Goal: Task Accomplishment & Management: Complete application form

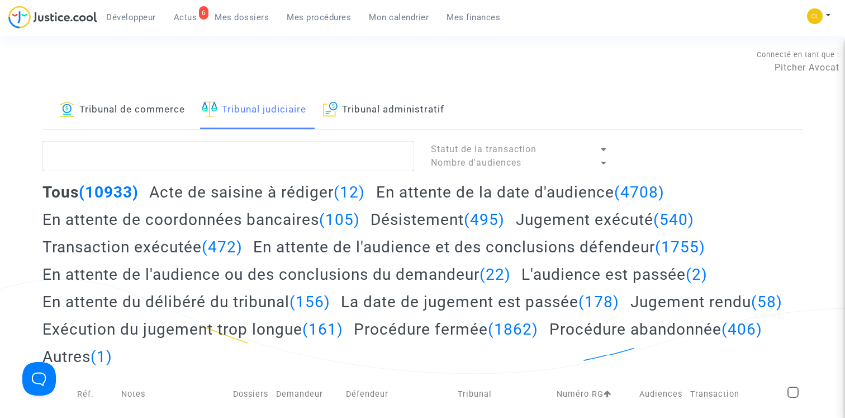
click at [305, 189] on h2 "Acte de saisine à rédiger (12)" at bounding box center [257, 192] width 216 height 20
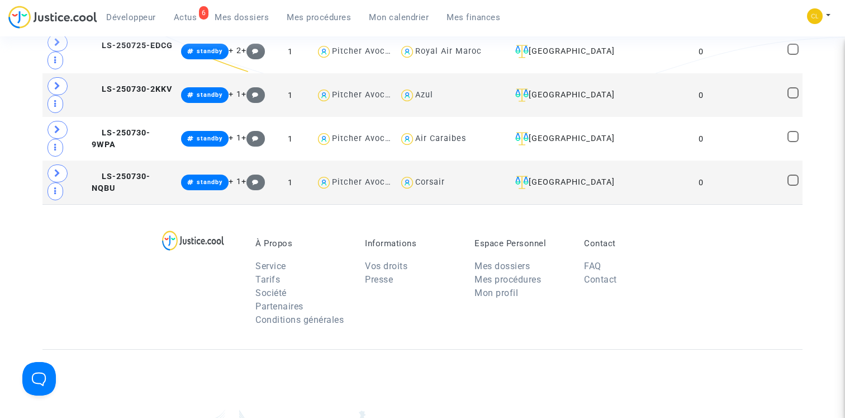
scroll to position [747, 0]
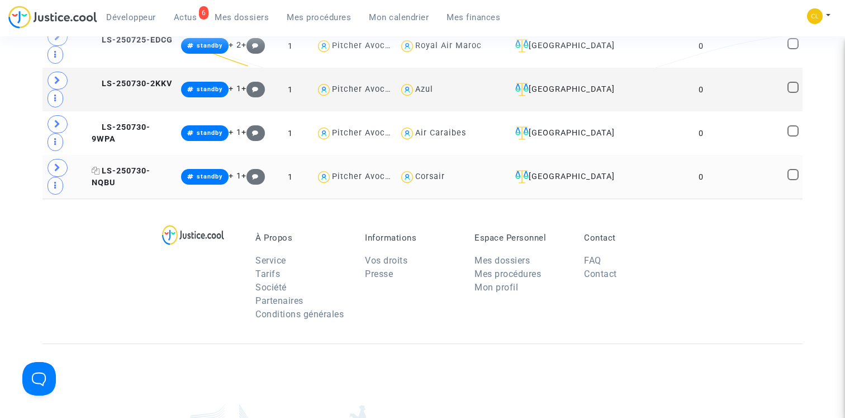
click at [146, 170] on span "LS-250730-NQBU" at bounding box center [121, 177] width 59 height 22
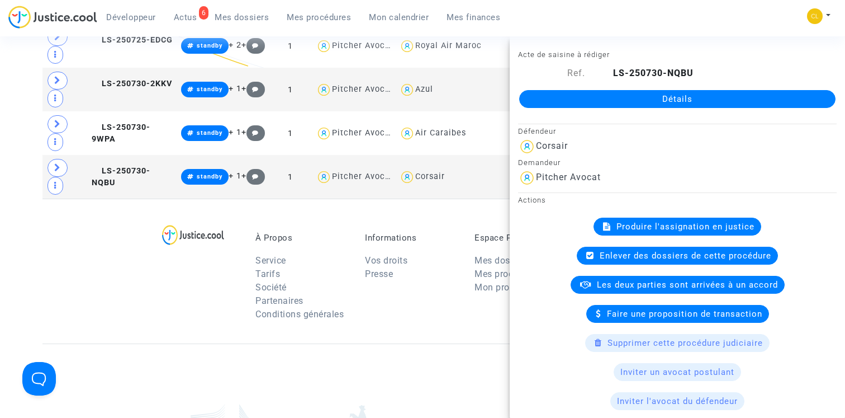
click at [123, 254] on div "À Propos Service Tarifs Société Partenaires Conditions générales Informations V…" at bounding box center [422, 270] width 761 height 145
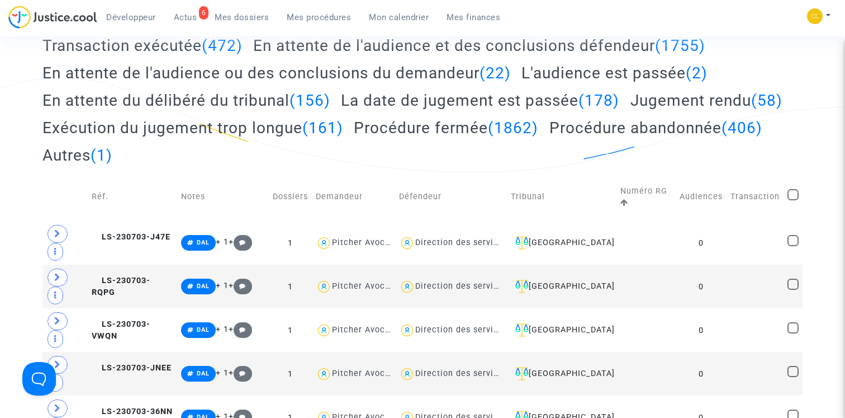
scroll to position [0, 0]
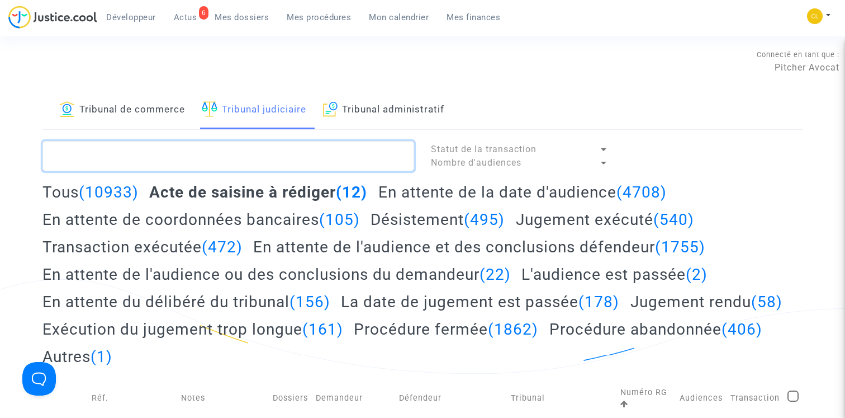
click at [159, 163] on textarea at bounding box center [228, 156] width 372 height 30
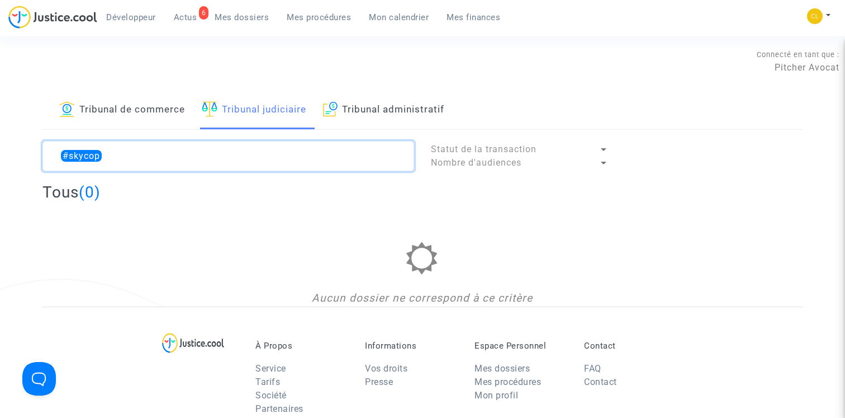
click at [73, 154] on textarea at bounding box center [228, 156] width 372 height 30
drag, startPoint x: 70, startPoint y: 155, endPoint x: 155, endPoint y: 155, distance: 85.5
click at [155, 155] on textarea at bounding box center [228, 156] width 372 height 30
type textarea "#"
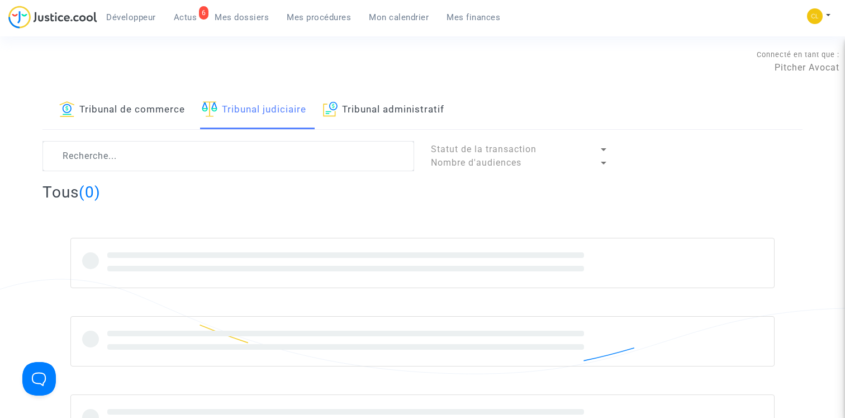
click at [120, 113] on link "Tribunal de commerce" at bounding box center [122, 110] width 126 height 38
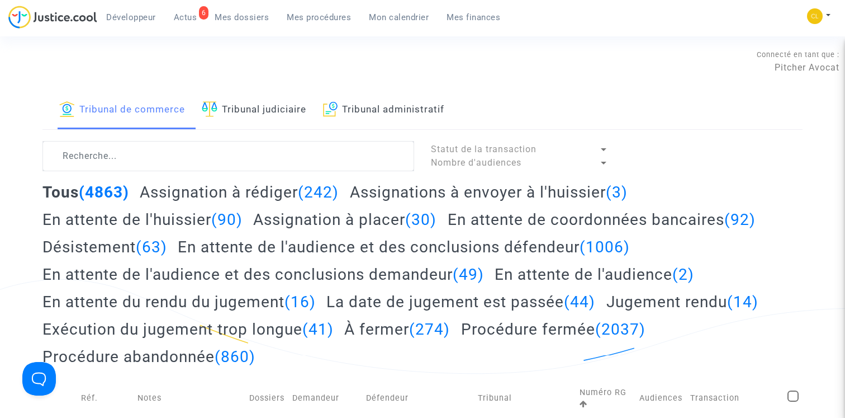
click at [212, 186] on h2 "Assignation à rédiger (242)" at bounding box center [239, 192] width 199 height 20
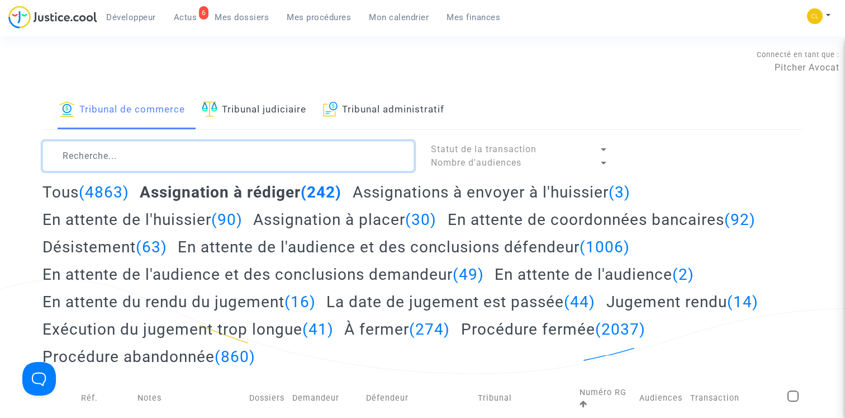
click at [208, 159] on textarea at bounding box center [228, 156] width 372 height 30
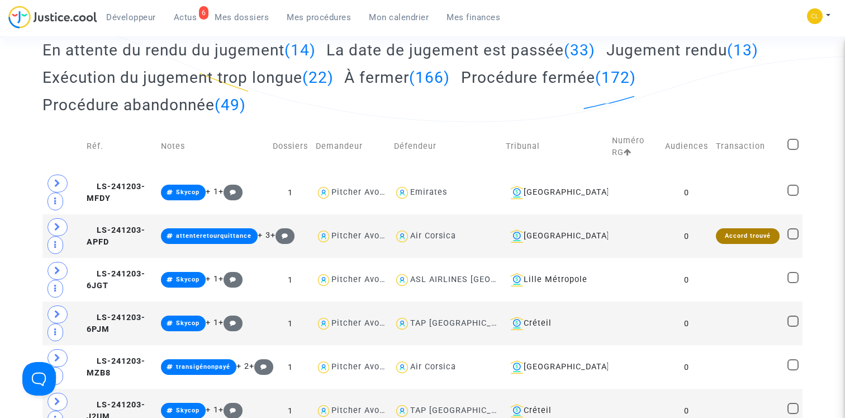
scroll to position [434, 0]
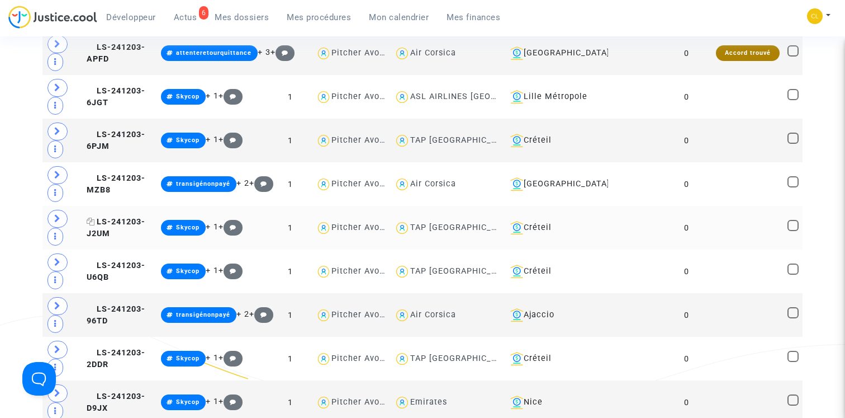
type textarea "#skycop"
click at [122, 222] on span "LS-241203-J2UM" at bounding box center [116, 228] width 59 height 22
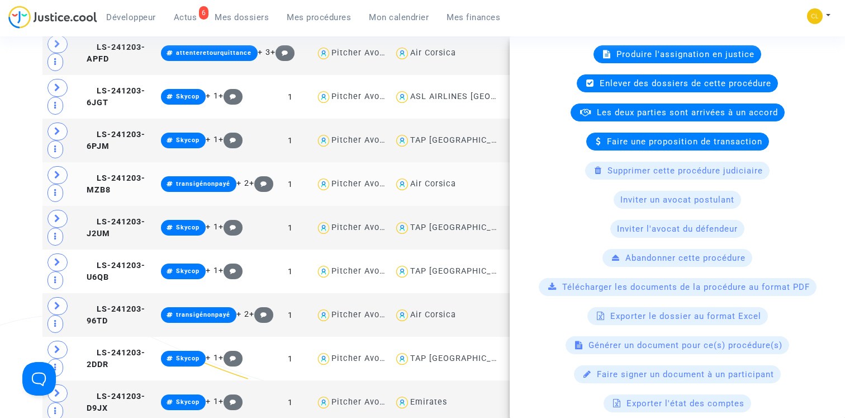
scroll to position [256, 0]
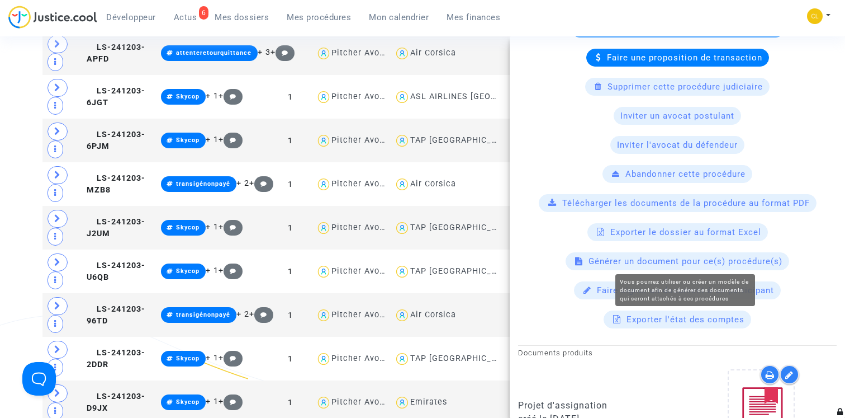
click at [686, 263] on span "Générer un document pour ce(s) procédure(s)" at bounding box center [686, 261] width 194 height 10
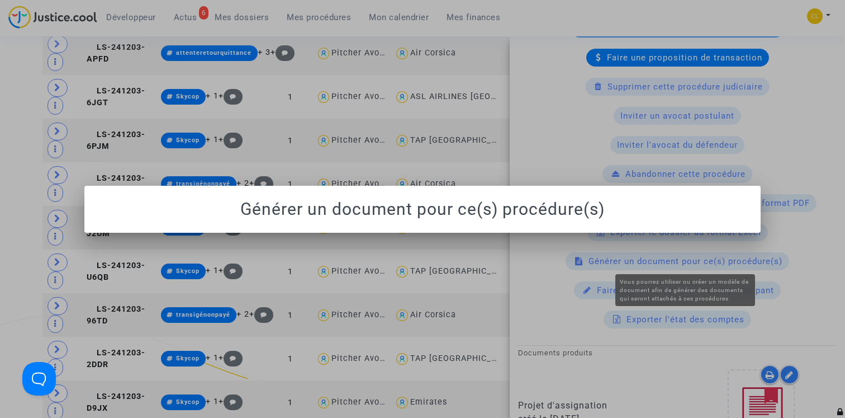
scroll to position [0, 0]
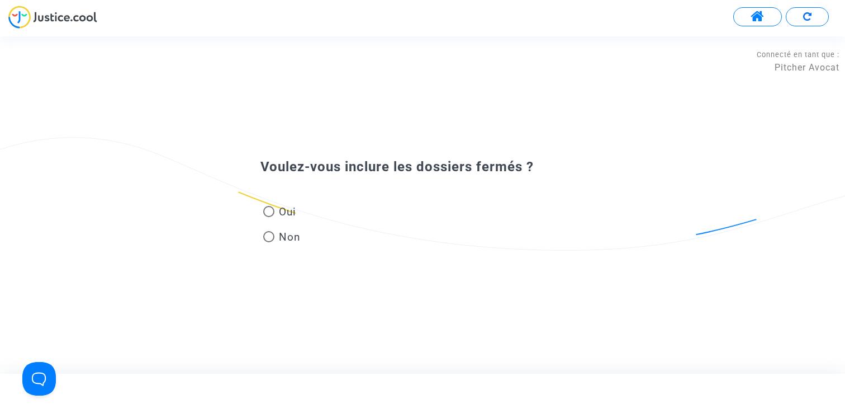
click at [279, 206] on span "Oui" at bounding box center [285, 211] width 22 height 15
click at [269, 217] on input "Oui" at bounding box center [268, 217] width 1 height 1
radio input "true"
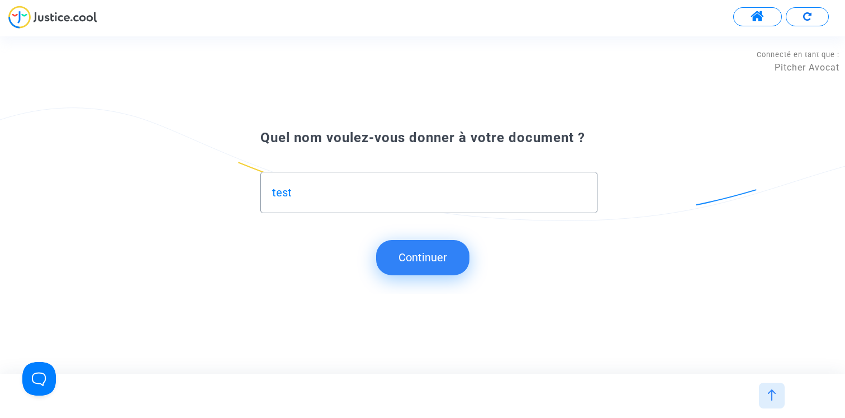
type input "test"
click at [432, 249] on button "Continuer" at bounding box center [422, 257] width 93 height 35
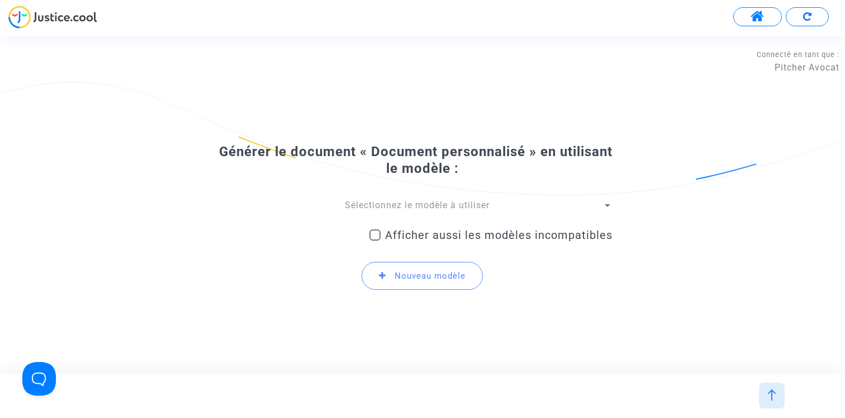
click at [423, 212] on div "Sélectionnez le modèle à utiliser Afficher aussi les modèles incompatibles Nouv…" at bounding box center [423, 249] width 380 height 101
click at [422, 207] on span "Sélectionnez le modèle à utiliser" at bounding box center [417, 205] width 145 height 11
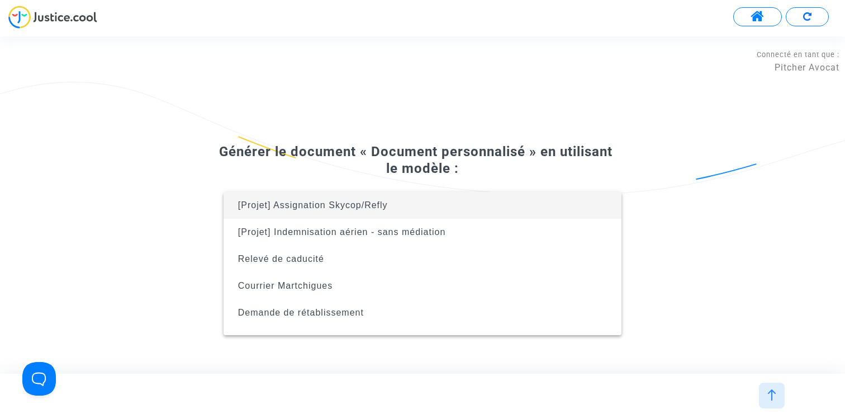
click at [367, 141] on div at bounding box center [422, 209] width 845 height 418
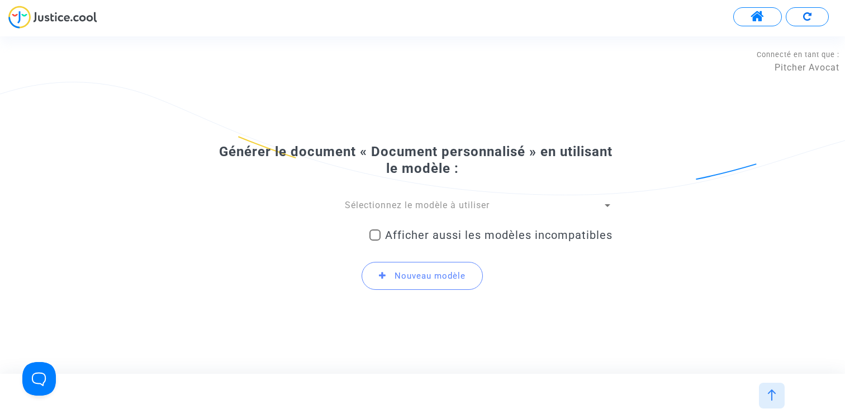
click at [376, 240] on span at bounding box center [374, 234] width 11 height 11
click at [375, 240] on input "Afficher aussi les modèles incompatibles" at bounding box center [375, 240] width 1 height 1
checkbox input "true"
click at [376, 202] on span "Sélectionnez le modèle à utiliser" at bounding box center [417, 205] width 145 height 11
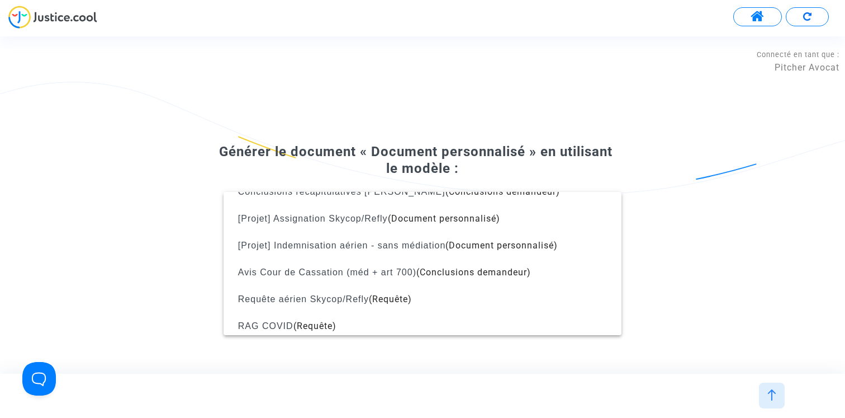
scroll to position [706, 0]
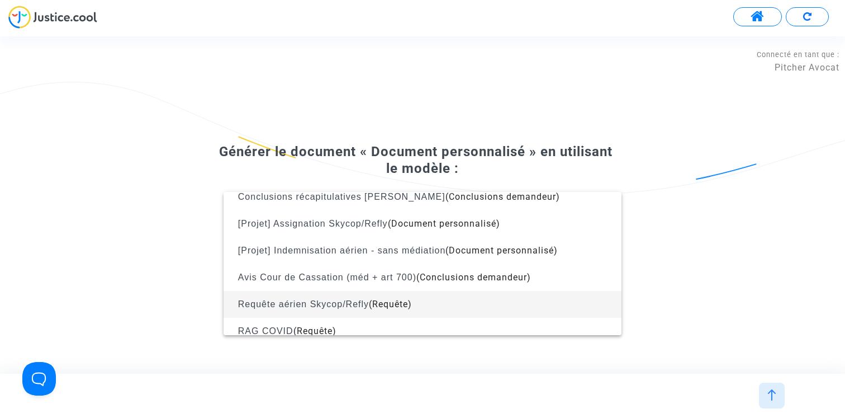
click at [357, 298] on span "Requête aérien Skycop/Refly (Requête)" at bounding box center [423, 304] width 380 height 27
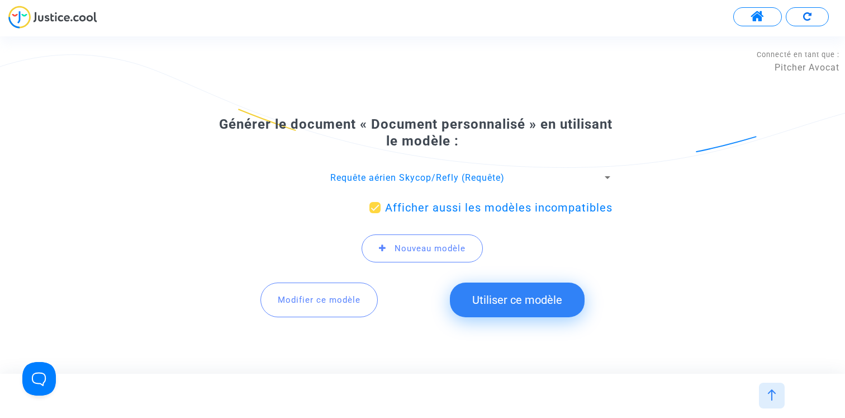
click at [344, 290] on button "Modifier ce modèle" at bounding box center [318, 299] width 117 height 35
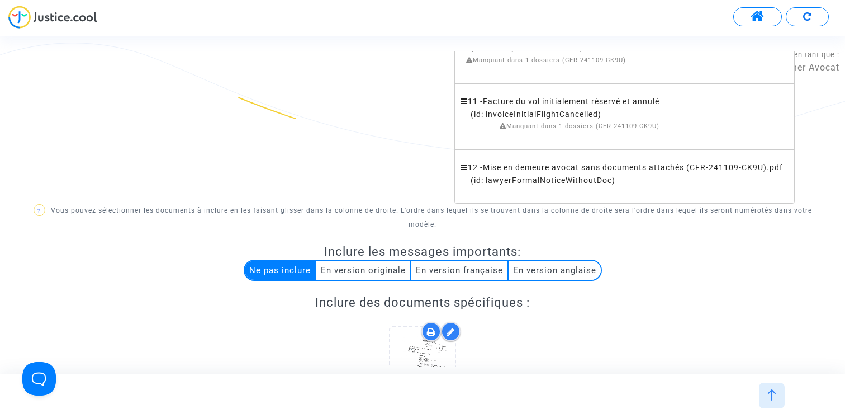
scroll to position [1192, 0]
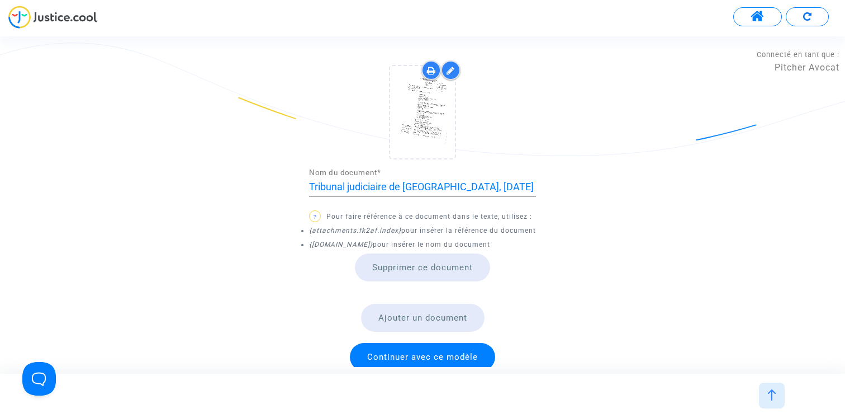
click at [424, 305] on button "Ajouter un document" at bounding box center [423, 318] width 124 height 28
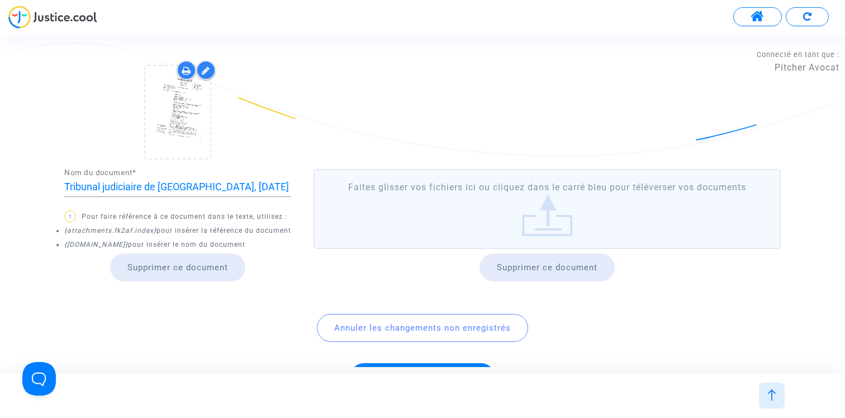
click at [395, 194] on label "Faites glisser vos fichiers ici ou cliquez dans le carré bleu pour téléverser v…" at bounding box center [547, 208] width 467 height 79
click at [0, 0] on input "Faites glisser vos fichiers ici ou cliquez dans le carré bleu pour téléverser v…" at bounding box center [0, 0] width 0 height 0
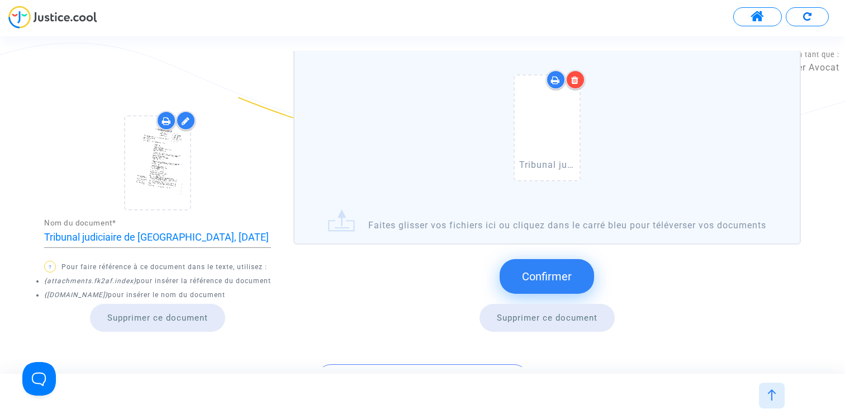
scroll to position [1197, 0]
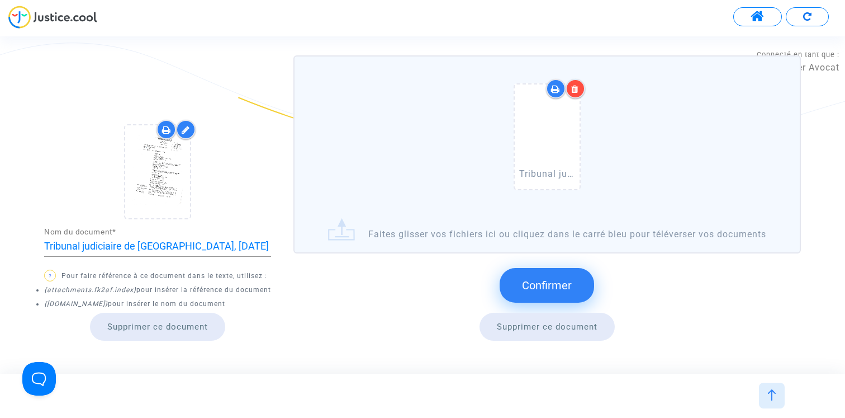
click at [548, 278] on span "Confirmer" at bounding box center [547, 284] width 50 height 13
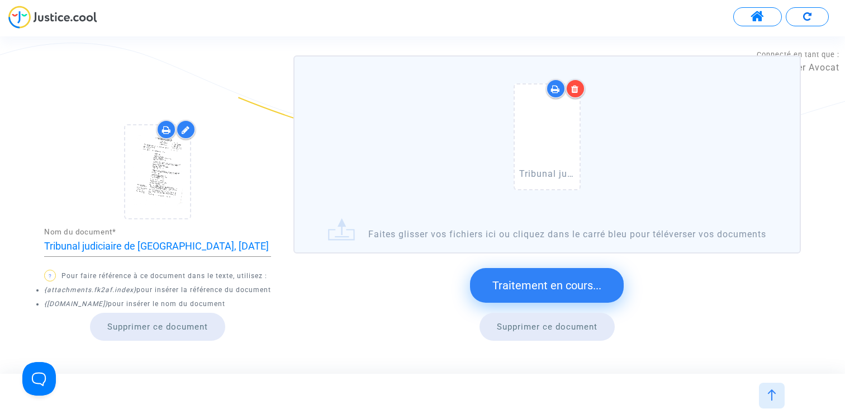
scroll to position [1132, 0]
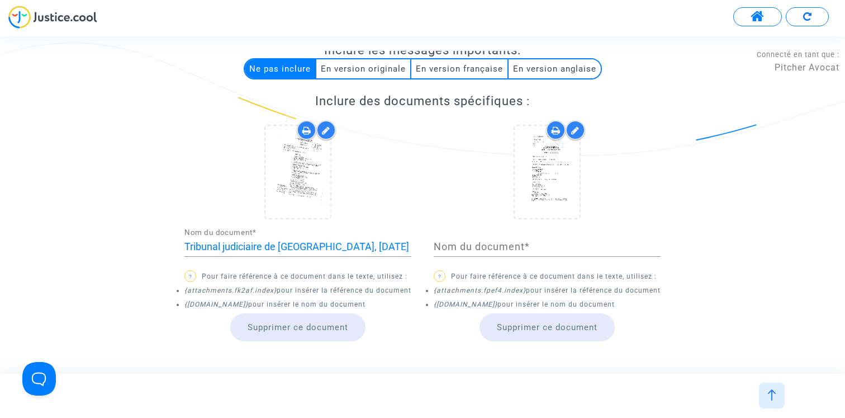
click at [302, 241] on input "Tribunal judiciaire de [GEOGRAPHIC_DATA], [DATE]" at bounding box center [297, 246] width 227 height 11
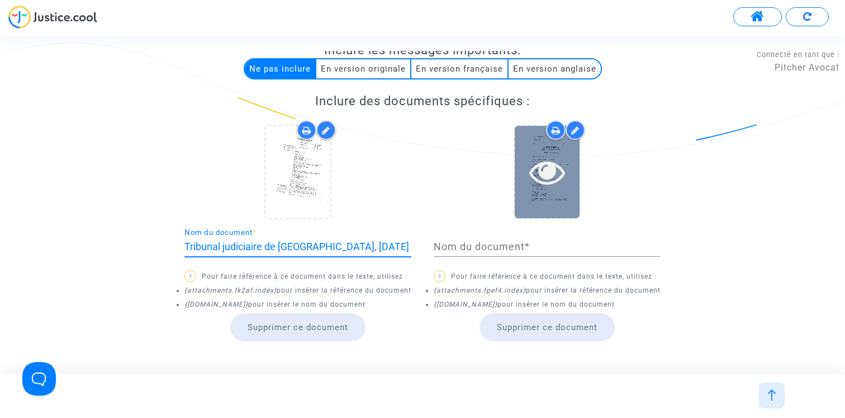
click at [565, 158] on icon at bounding box center [547, 172] width 36 height 36
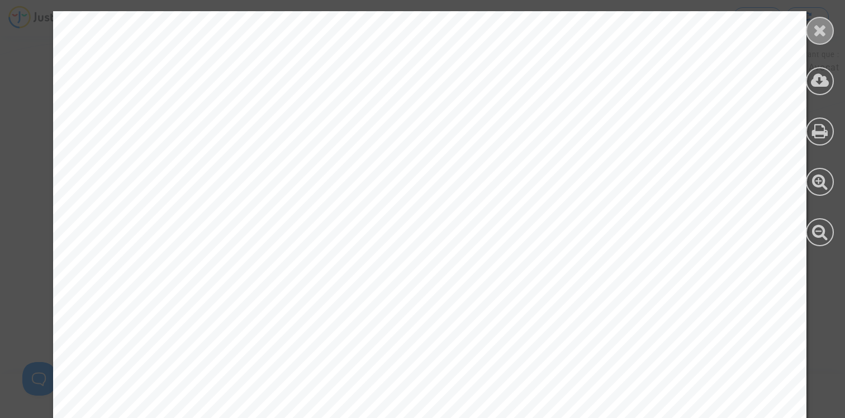
click at [819, 29] on icon at bounding box center [820, 30] width 14 height 17
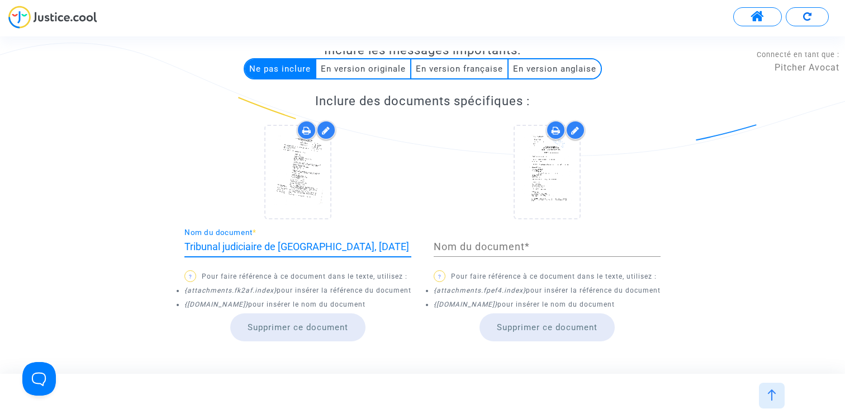
click at [359, 241] on input "Tribunal judiciaire de [GEOGRAPHIC_DATA], [DATE]" at bounding box center [297, 246] width 227 height 11
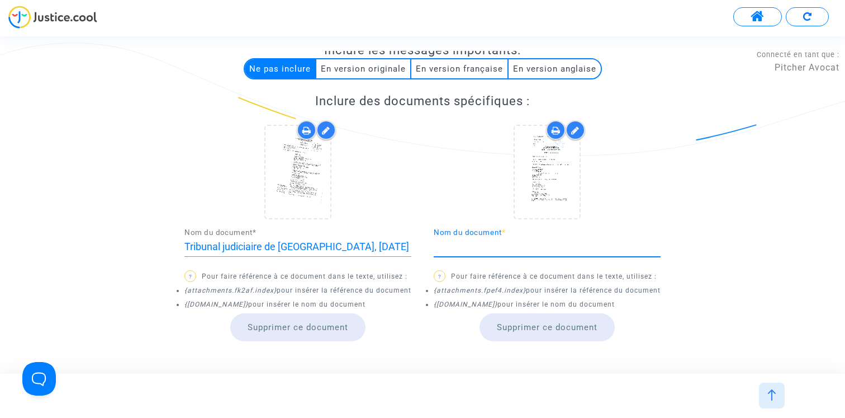
click at [459, 241] on input "Nom du document *" at bounding box center [547, 246] width 227 height 11
paste input "Tribunal judiciaire de [GEOGRAPHIC_DATA], [DATE]"
click at [533, 241] on input "Tribunal judiciaire de [GEOGRAPHIC_DATA], [DATE]" at bounding box center [547, 246] width 227 height 11
drag, startPoint x: 608, startPoint y: 226, endPoint x: 577, endPoint y: 226, distance: 30.2
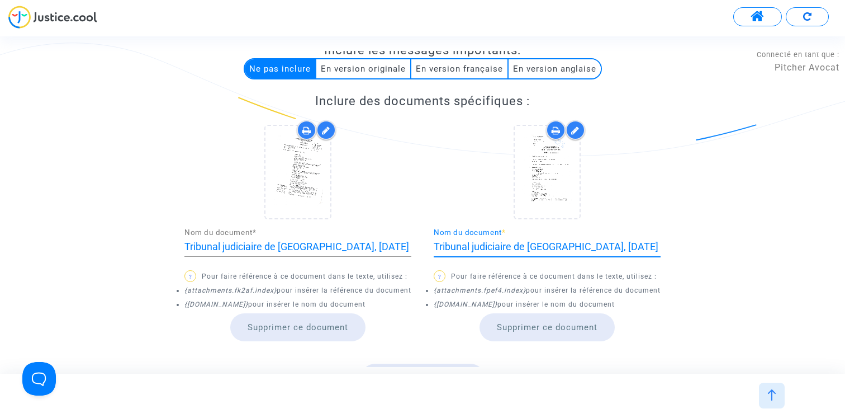
click at [577, 241] on input "Tribunal judiciaire de [GEOGRAPHIC_DATA], [DATE]" at bounding box center [547, 246] width 227 height 11
type input "Tribunal judiciaire de [GEOGRAPHIC_DATA], [DATE]"
drag, startPoint x: 525, startPoint y: 274, endPoint x: 434, endPoint y: 274, distance: 91.7
click at [434, 283] on li "{attachments.fpef4.index} pour insérer la référence du document" at bounding box center [547, 290] width 227 height 14
copy icon "{attachments.fpef4.index}"
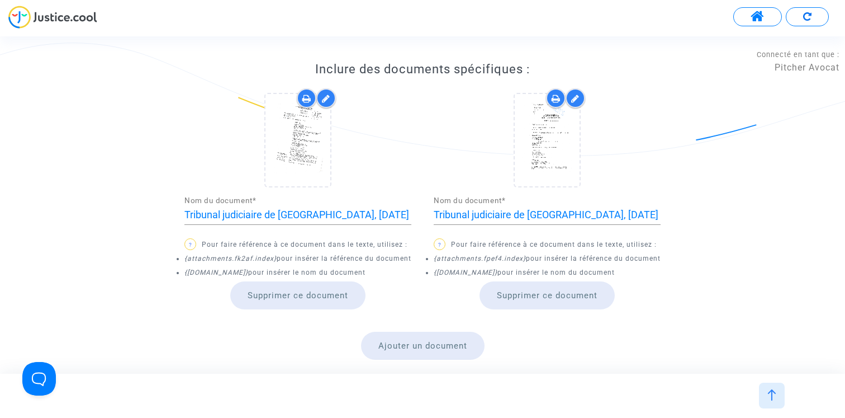
scroll to position [1251, 0]
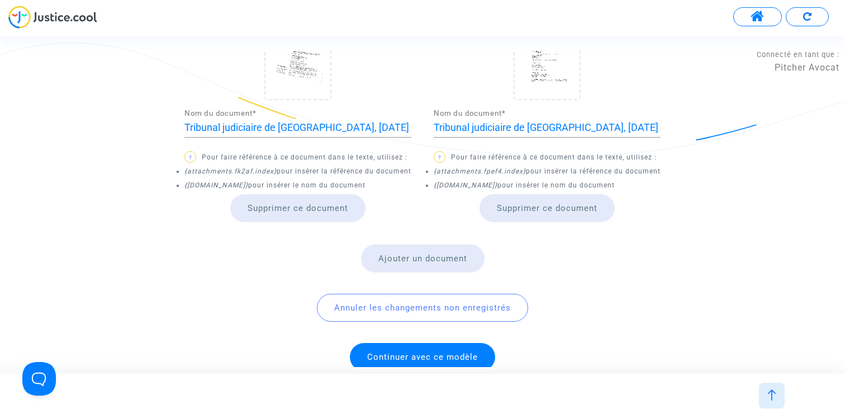
click at [429, 248] on button "Ajouter un document" at bounding box center [423, 258] width 124 height 28
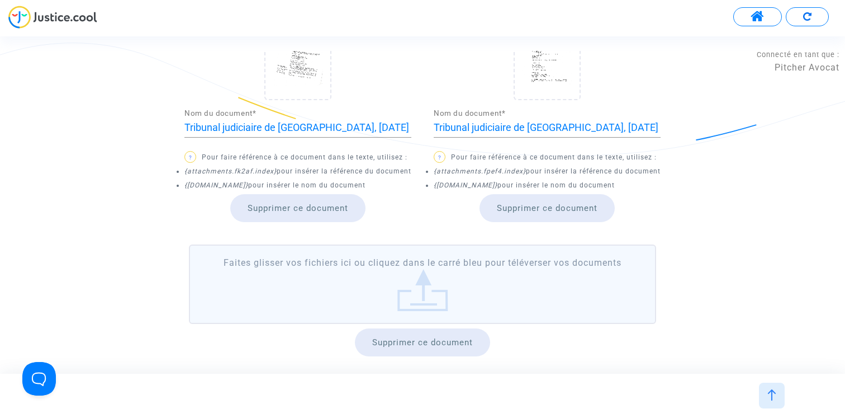
click at [384, 272] on label "Faites glisser vos fichiers ici ou cliquez dans le carré bleu pour téléverser v…" at bounding box center [422, 283] width 467 height 79
click at [0, 0] on input "Faites glisser vos fichiers ici ou cliquez dans le carré bleu pour téléverser v…" at bounding box center [0, 0] width 0 height 0
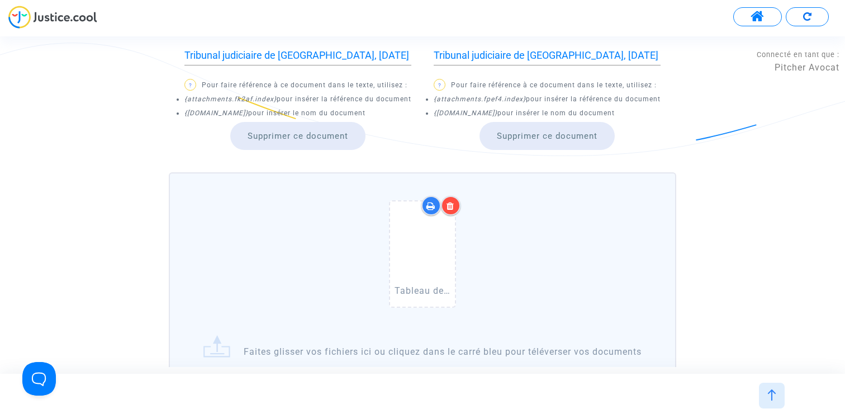
scroll to position [1377, 0]
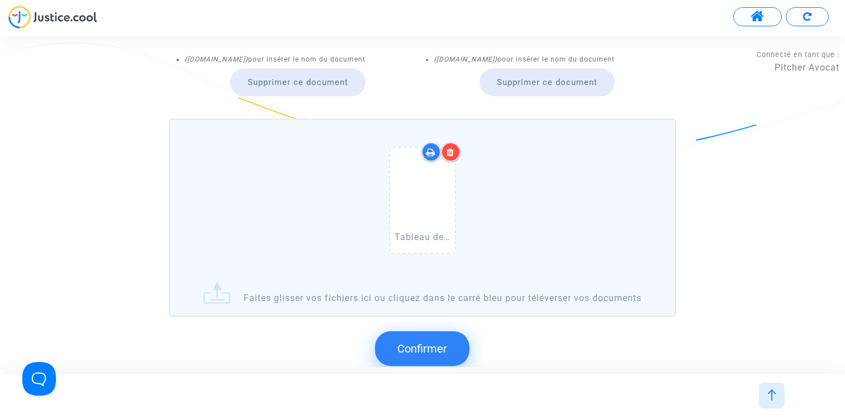
click at [454, 148] on icon at bounding box center [451, 152] width 8 height 9
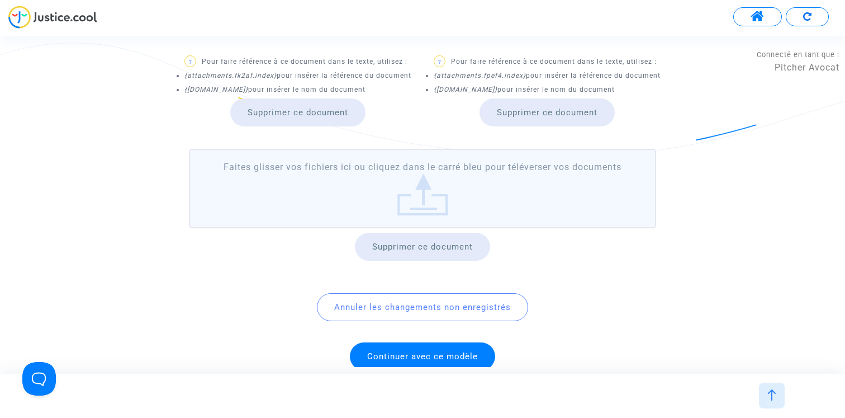
click at [428, 167] on label "Faites glisser vos fichiers ici ou cliquez dans le carré bleu pour téléverser v…" at bounding box center [422, 188] width 467 height 79
click at [0, 0] on input "Faites glisser vos fichiers ici ou cliquez dans le carré bleu pour téléverser v…" at bounding box center [0, 0] width 0 height 0
click at [406, 233] on button "Supprimer ce document" at bounding box center [422, 247] width 135 height 28
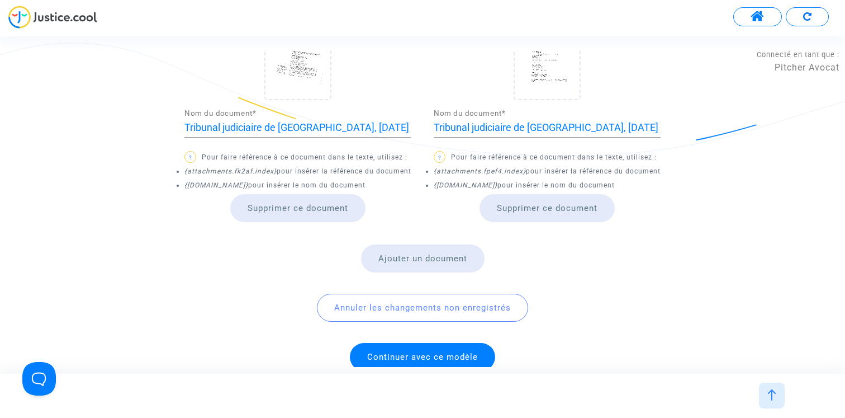
click at [452, 251] on button "Ajouter un document" at bounding box center [423, 258] width 124 height 28
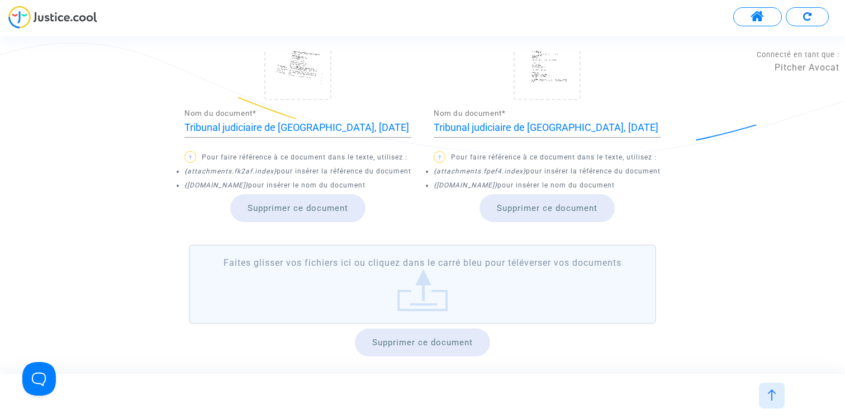
click at [380, 244] on label "Faites glisser vos fichiers ici ou cliquez dans le carré bleu pour téléverser v…" at bounding box center [422, 283] width 467 height 79
click at [0, 0] on input "Faites glisser vos fichiers ici ou cliquez dans le carré bleu pour téléverser v…" at bounding box center [0, 0] width 0 height 0
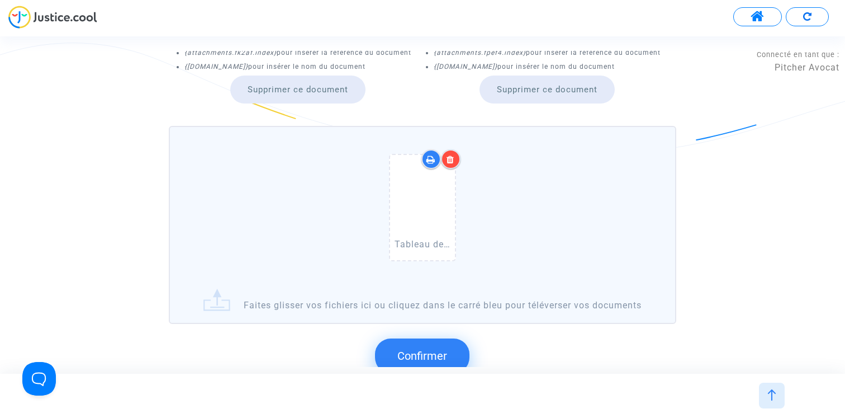
scroll to position [1405, 0]
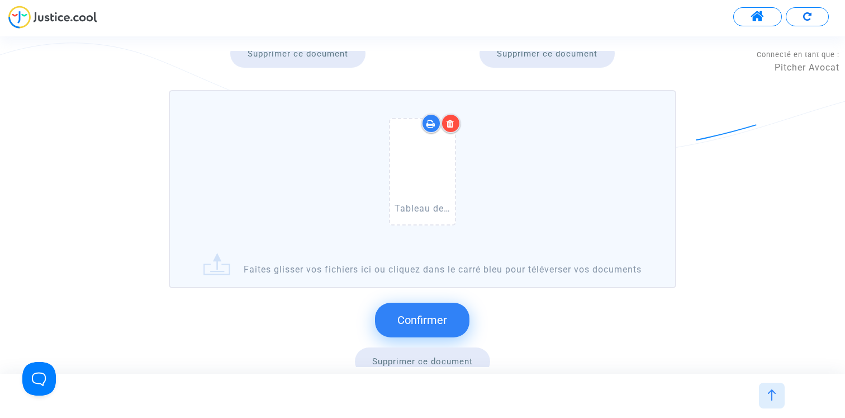
click at [423, 313] on span "Confirmer" at bounding box center [422, 319] width 50 height 13
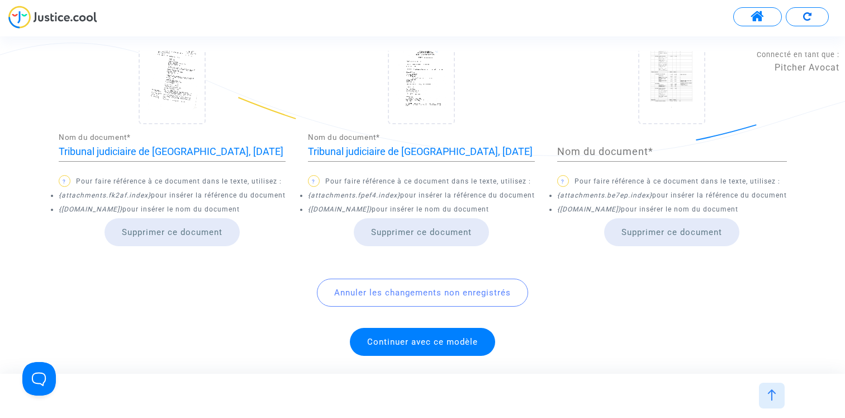
scroll to position [1212, 0]
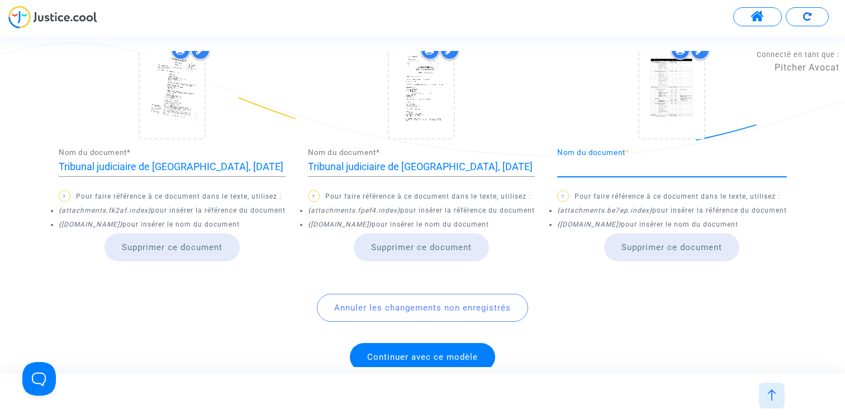
click at [615, 161] on input "Nom du document *" at bounding box center [672, 166] width 230 height 11
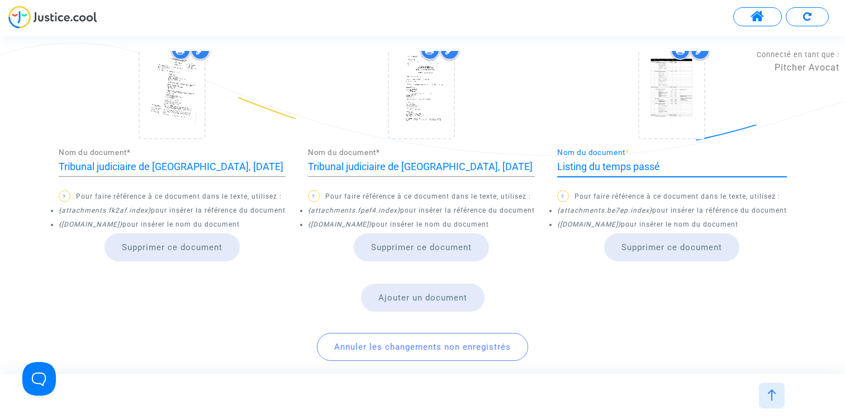
type input "Listing du temps passé"
drag, startPoint x: 652, startPoint y: 192, endPoint x: 557, endPoint y: 193, distance: 95.6
click at [557, 193] on div "Inclure des documents spécifiques : Tribunal judiciaire de [GEOGRAPHIC_DATA], […" at bounding box center [422, 162] width 805 height 297
drag, startPoint x: 557, startPoint y: 193, endPoint x: 633, endPoint y: 193, distance: 76.0
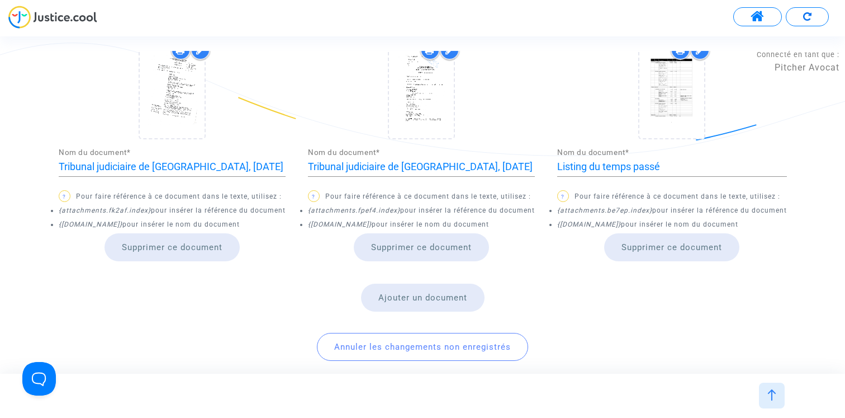
click at [633, 193] on div "Inclure des documents spécifiques : Tribunal judiciaire de [GEOGRAPHIC_DATA], […" at bounding box center [422, 162] width 805 height 297
click at [633, 206] on icon "{attachments.be7ep.index}" at bounding box center [604, 210] width 95 height 8
drag, startPoint x: 651, startPoint y: 195, endPoint x: 557, endPoint y: 195, distance: 93.3
click at [557, 206] on icon "{attachments.be7ep.index}" at bounding box center [604, 210] width 95 height 8
copy icon "{attachments.be7ep.index}"
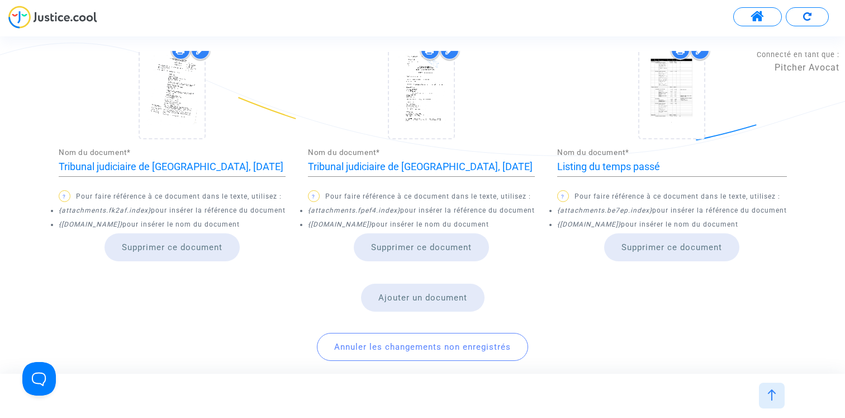
scroll to position [0, 0]
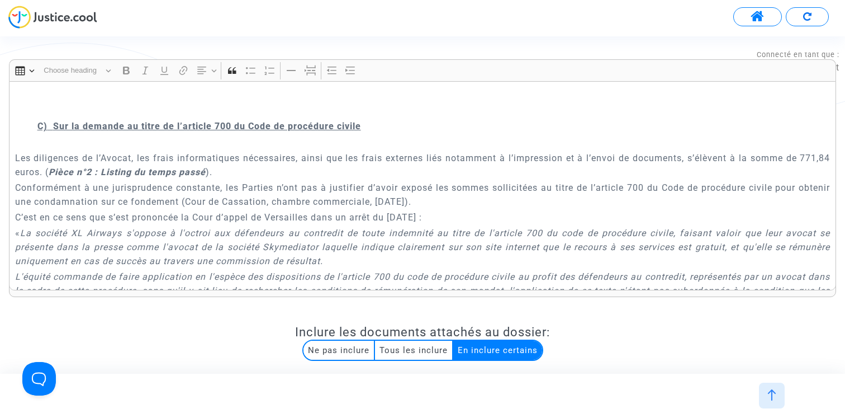
click at [92, 177] on strong "Pièce n°2 : Listing du temps passé" at bounding box center [127, 172] width 157 height 11
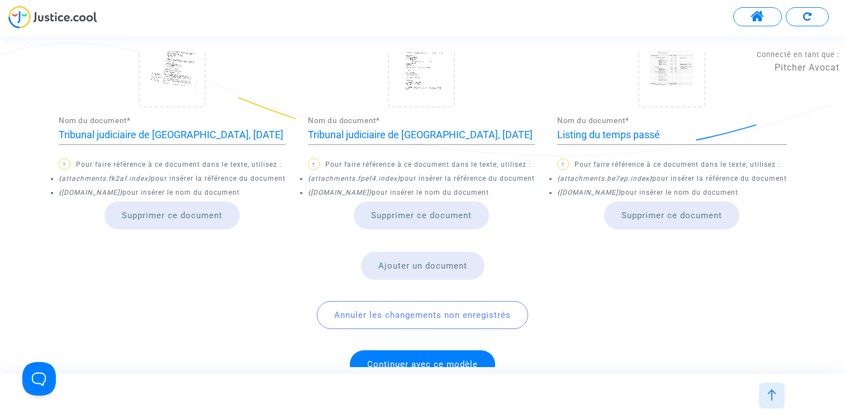
scroll to position [1264, 0]
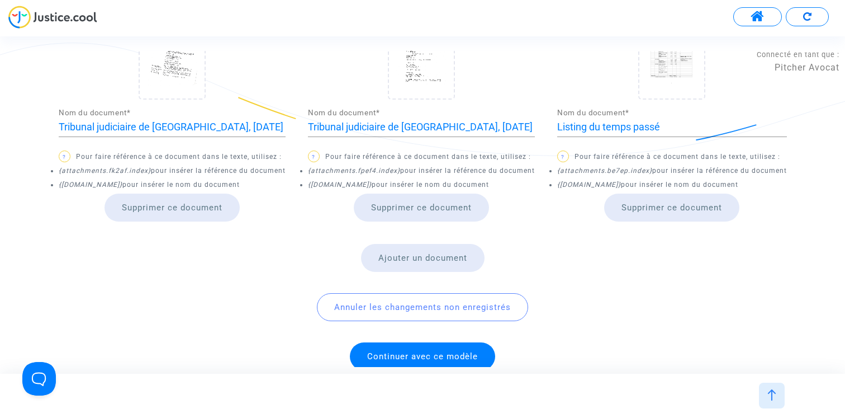
click at [410, 351] on span "Continuer avec ce modèle" at bounding box center [422, 356] width 111 height 10
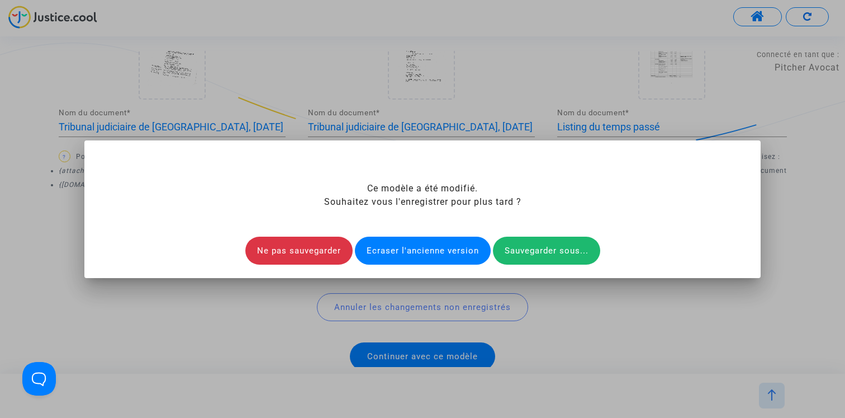
click at [410, 257] on div "Ecraser l'ancienne version" at bounding box center [423, 250] width 136 height 28
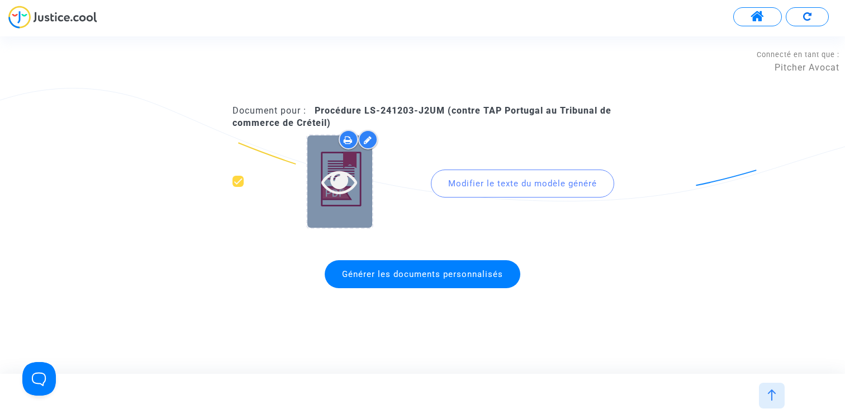
click at [344, 188] on icon at bounding box center [339, 181] width 36 height 36
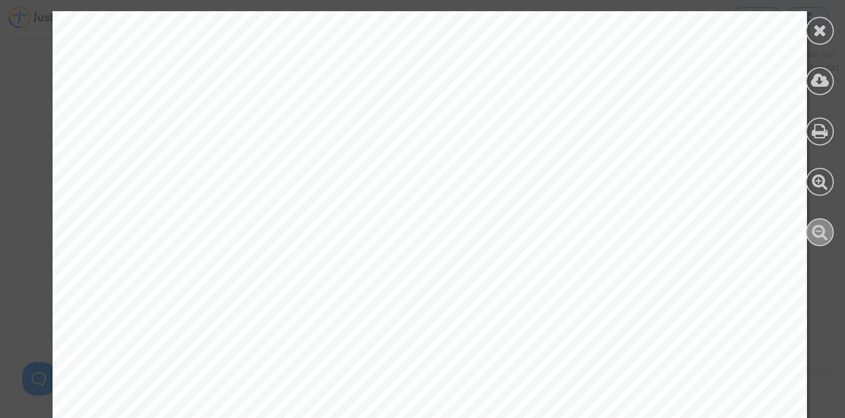
click at [808, 235] on div at bounding box center [820, 232] width 28 height 28
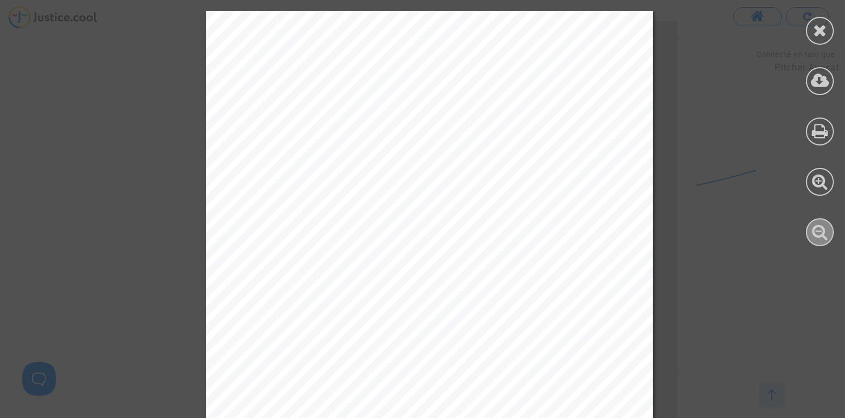
click at [808, 235] on div at bounding box center [820, 232] width 28 height 28
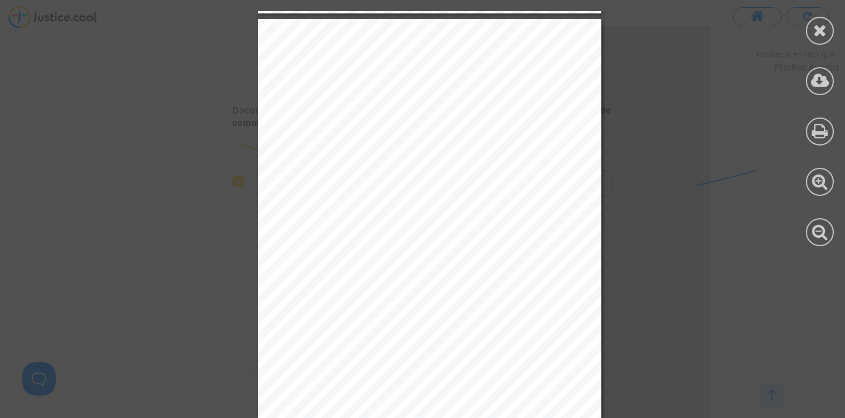
scroll to position [1937, 0]
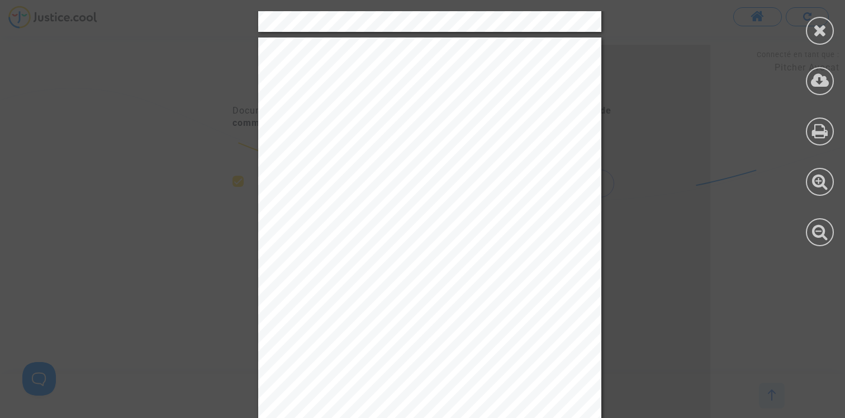
drag, startPoint x: 817, startPoint y: 31, endPoint x: 762, endPoint y: 63, distance: 62.9
click at [809, 32] on div at bounding box center [820, 31] width 28 height 28
